Goal: Entertainment & Leisure: Consume media (video, audio)

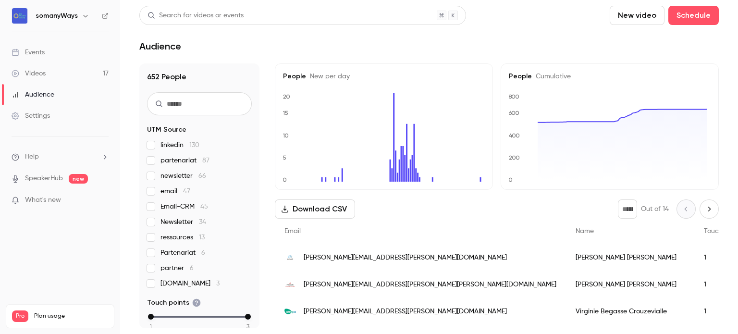
click at [33, 71] on div "Videos" at bounding box center [29, 74] width 34 height 10
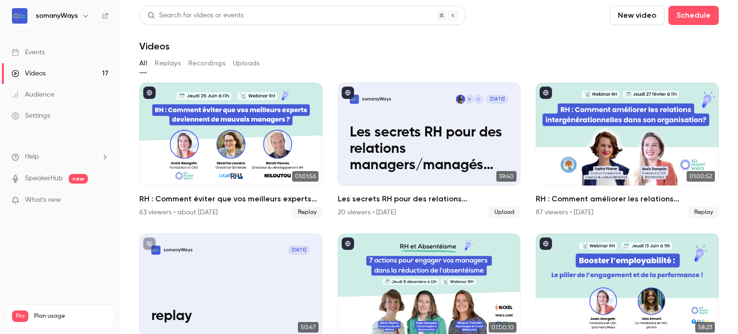
click at [164, 67] on button "Replays" at bounding box center [168, 63] width 26 height 15
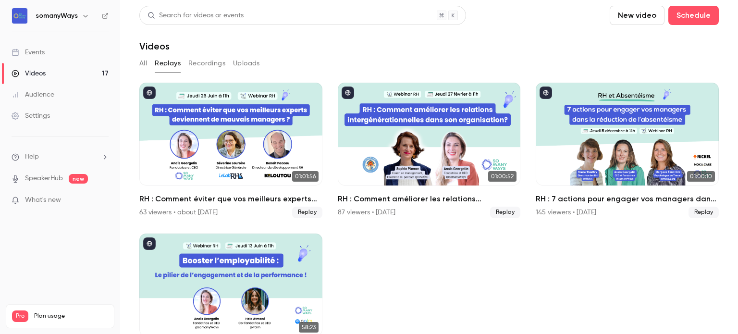
scroll to position [44, 0]
